Goal: Check status: Check status

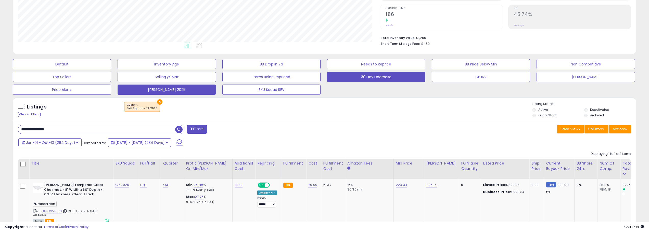
scroll to position [105, 362]
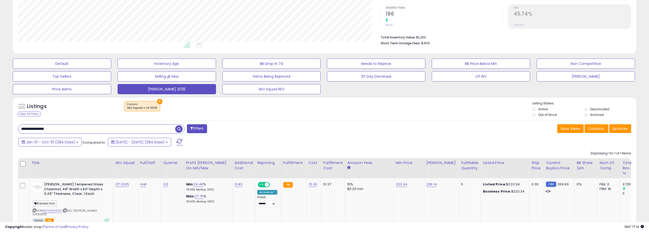
click at [81, 128] on input "**********" at bounding box center [96, 129] width 157 height 9
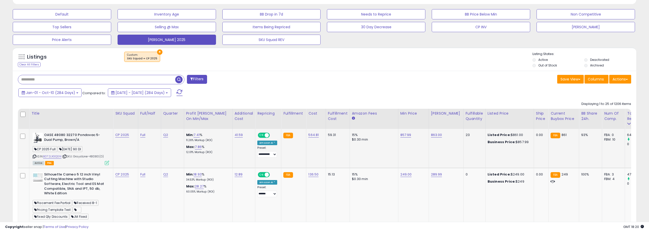
scroll to position [179, 0]
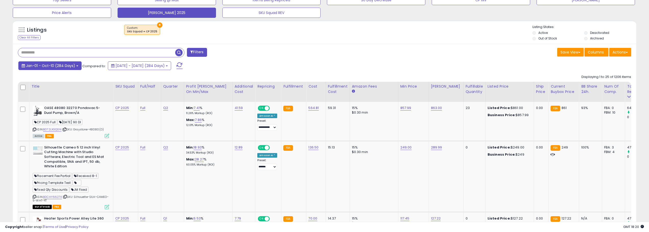
click at [72, 66] on span "Jan-01 - Oct-10 (284 Days)" at bounding box center [50, 65] width 49 height 5
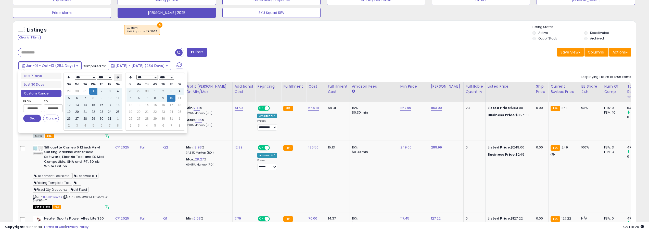
click at [117, 78] on icon at bounding box center [118, 77] width 3 height 3
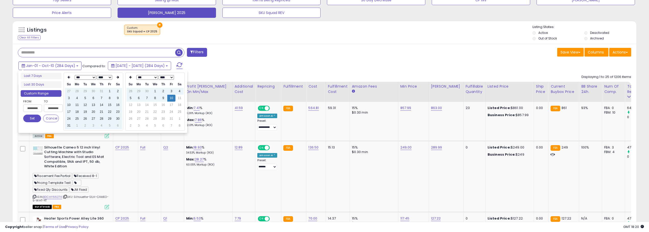
click at [117, 78] on icon at bounding box center [118, 77] width 3 height 3
type input "**********"
click at [111, 98] on td "10" at bounding box center [110, 98] width 8 height 7
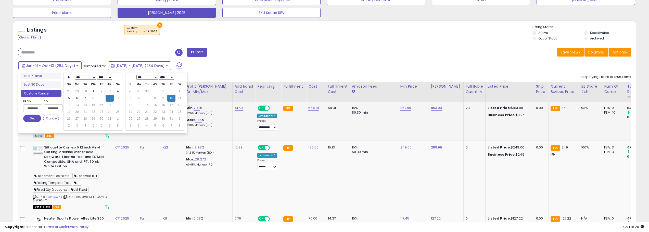
click at [29, 118] on button "Set" at bounding box center [32, 119] width 18 height 8
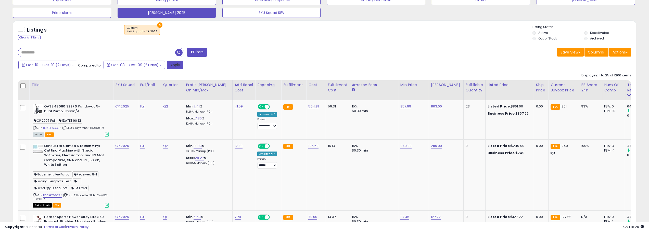
click at [177, 64] on button "Apply" at bounding box center [175, 65] width 16 height 9
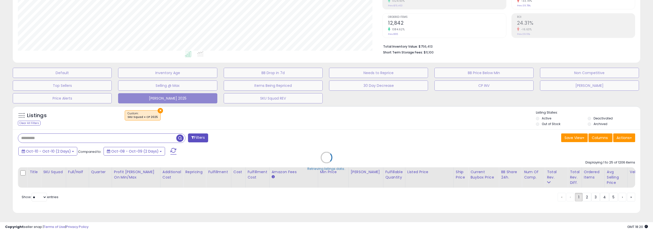
scroll to position [105, 365]
